Goal: Find specific page/section: Find specific page/section

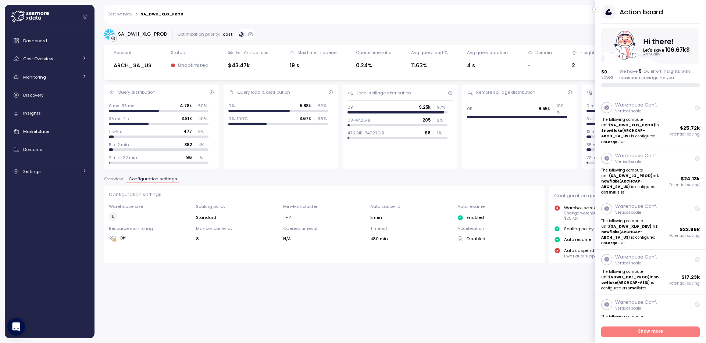
click at [297, 186] on div "Overview Configuration settings" at bounding box center [400, 182] width 592 height 10
click at [595, 11] on icon "button" at bounding box center [595, 9] width 3 height 9
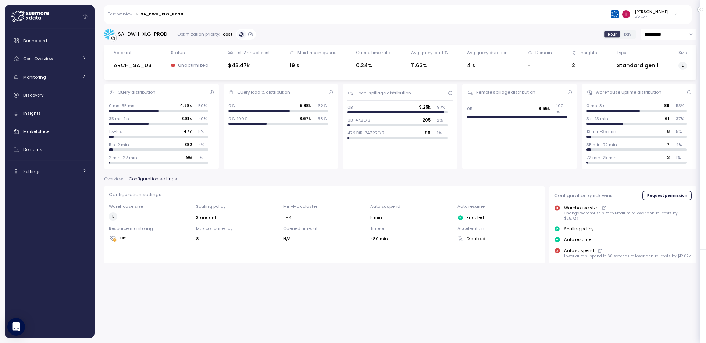
click at [108, 181] on span "Overview" at bounding box center [113, 179] width 19 height 4
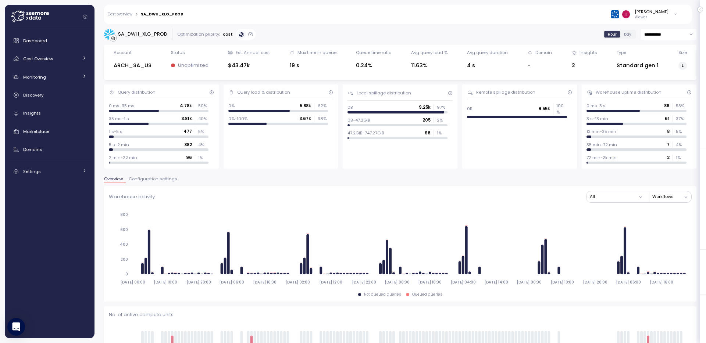
click at [169, 183] on button "Configuration settings" at bounding box center [153, 180] width 54 height 6
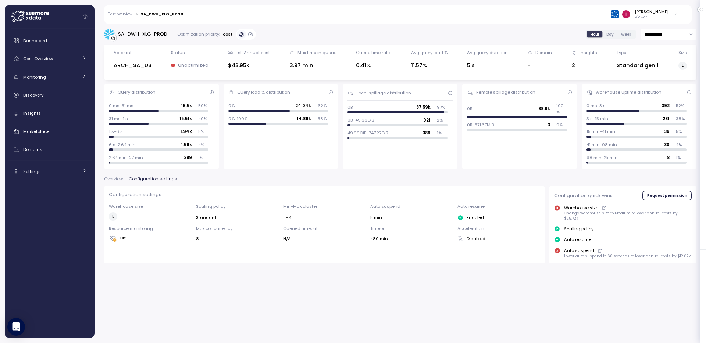
click at [105, 179] on span "Overview" at bounding box center [113, 179] width 19 height 4
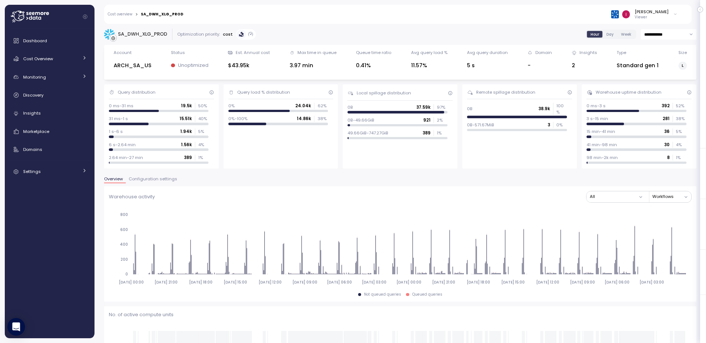
click at [143, 178] on span "Configuration settings" at bounding box center [153, 179] width 49 height 4
